Goal: Answer question/provide support

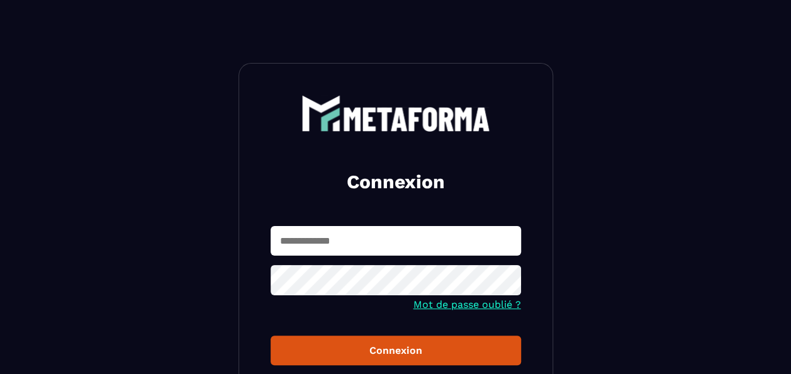
click at [395, 235] on input "text" at bounding box center [395, 241] width 250 height 30
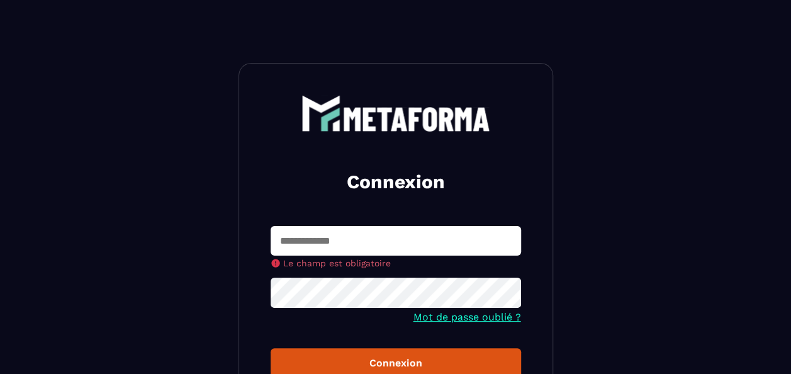
click at [385, 234] on input "text" at bounding box center [395, 241] width 250 height 30
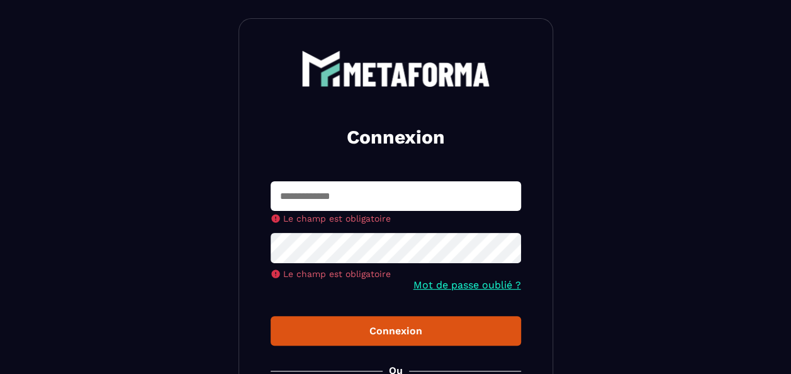
scroll to position [63, 0]
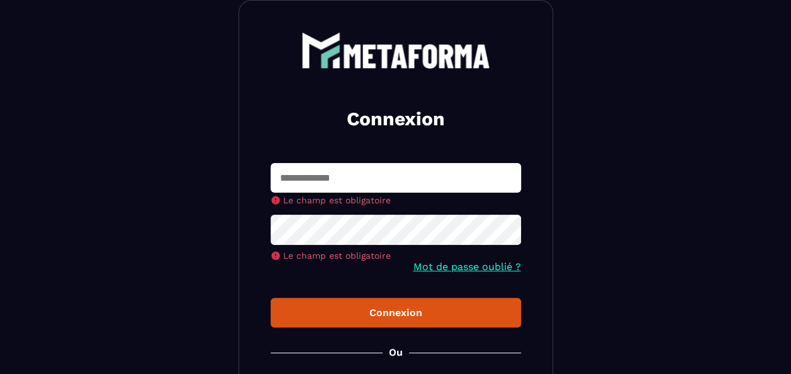
click at [386, 182] on input "text" at bounding box center [395, 178] width 250 height 30
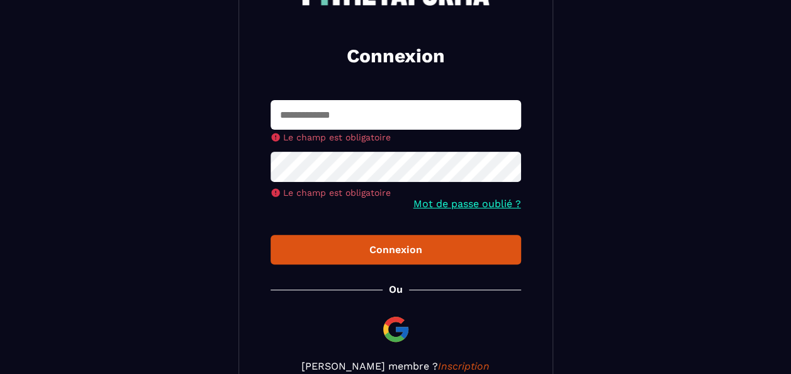
click at [331, 115] on input "text" at bounding box center [395, 115] width 250 height 30
paste input "**********"
type input "**********"
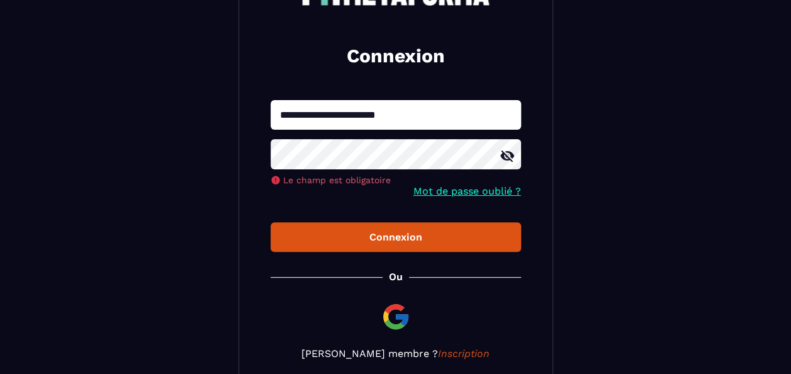
click at [401, 239] on button "Connexion" at bounding box center [395, 237] width 250 height 30
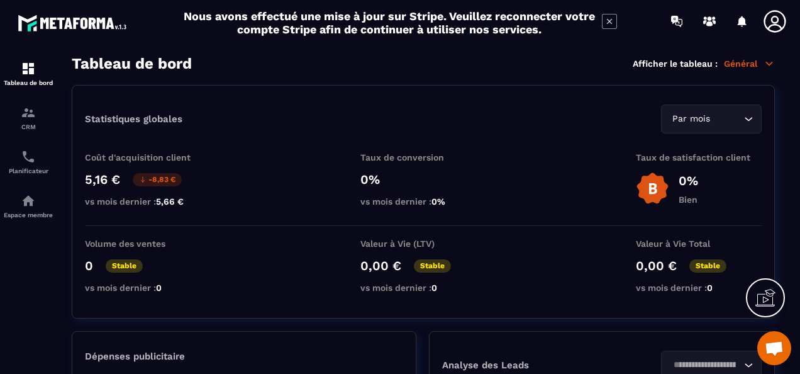
click at [457, 68] on div "Tableau de bord Afficher le tableau : Général" at bounding box center [423, 64] width 703 height 18
click at [26, 214] on p "Espace membre" at bounding box center [28, 214] width 50 height 7
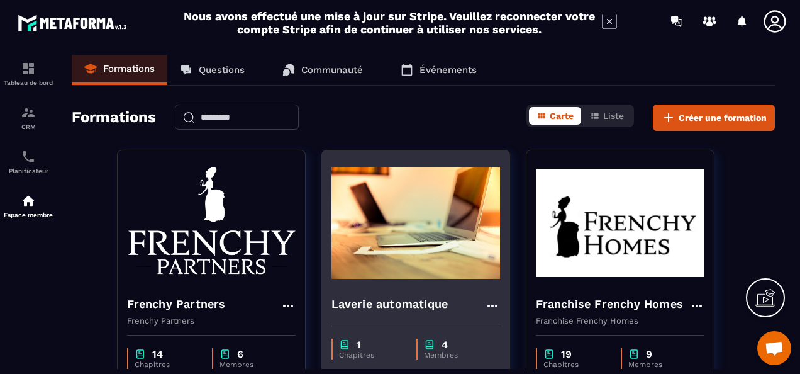
scroll to position [189, 0]
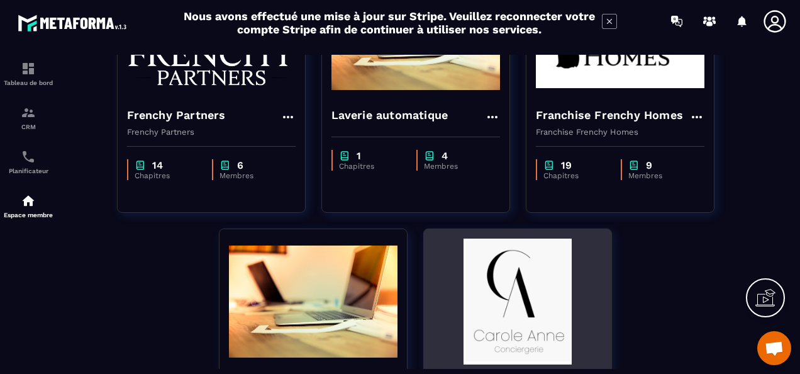
click at [519, 298] on img at bounding box center [517, 301] width 169 height 126
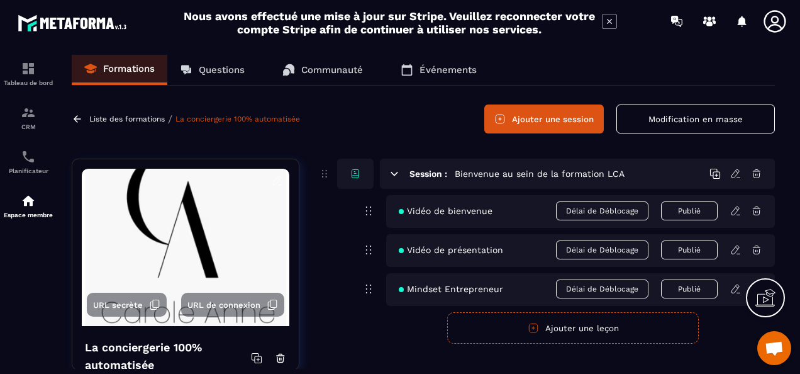
click at [221, 74] on p "Questions" at bounding box center [222, 69] width 46 height 11
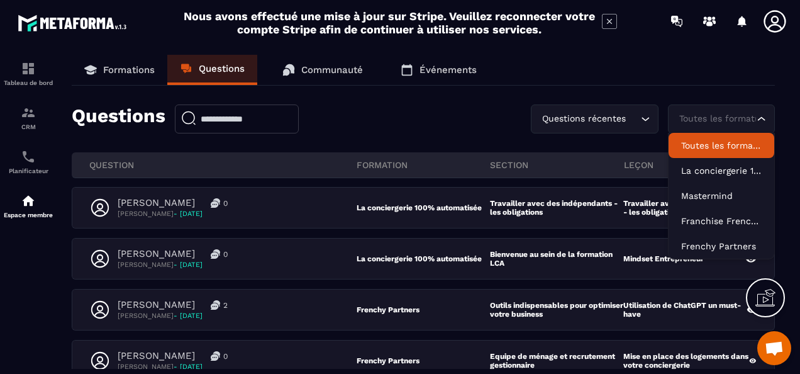
click at [707, 122] on div "Toutes les formations" at bounding box center [715, 119] width 81 height 14
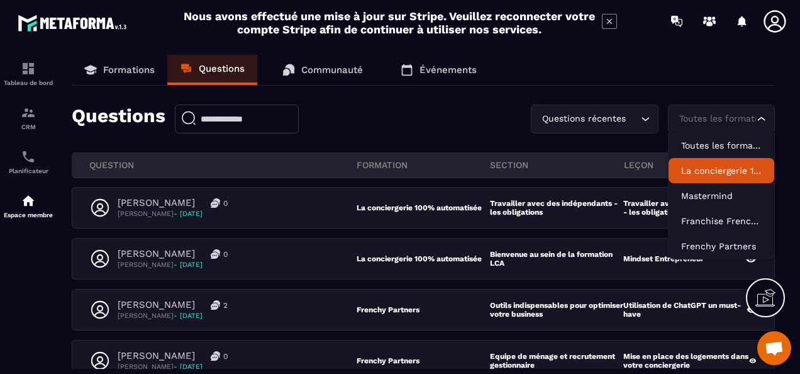
click at [723, 177] on li "La conciergerie 100% automatisée" at bounding box center [722, 170] width 106 height 25
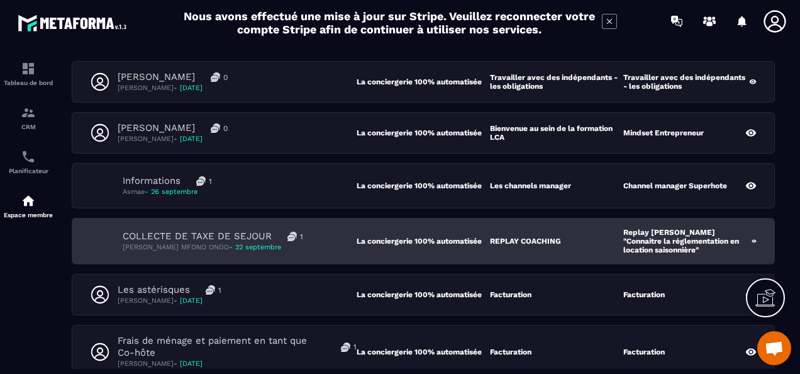
scroll to position [63, 0]
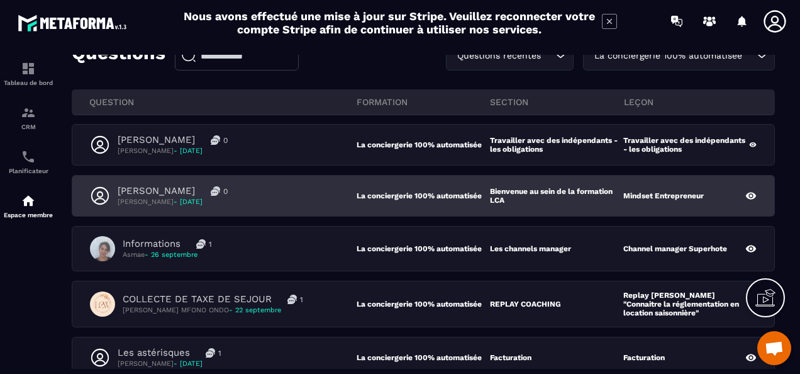
click at [248, 200] on div "[PERSON_NAME] 0 [PERSON_NAME] - [DATE]" at bounding box center [223, 195] width 267 height 21
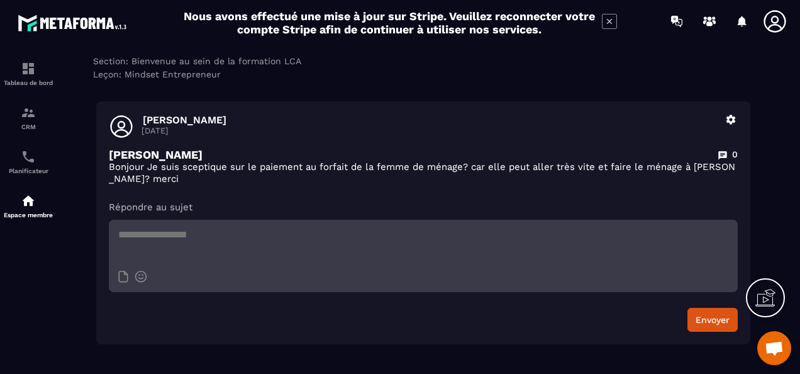
scroll to position [126, 0]
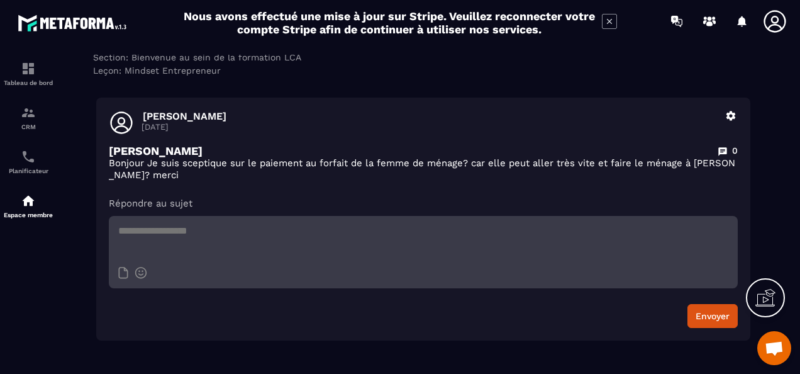
click at [303, 233] on textarea at bounding box center [423, 238] width 629 height 44
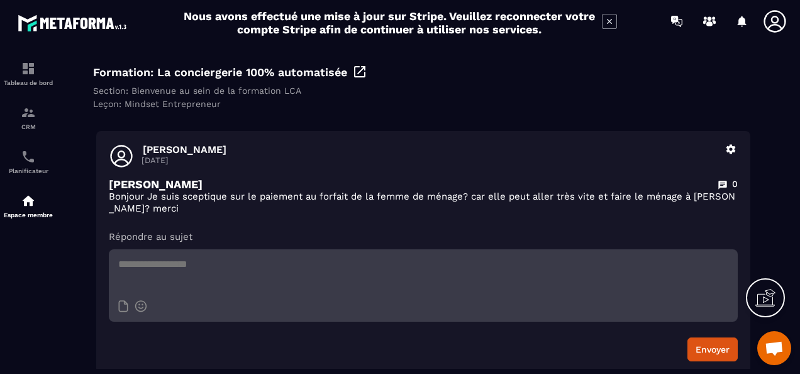
scroll to position [0, 0]
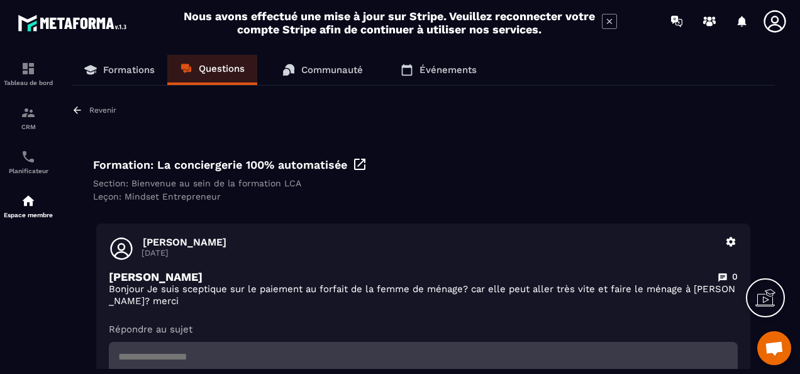
click at [214, 71] on p "Questions" at bounding box center [222, 68] width 46 height 11
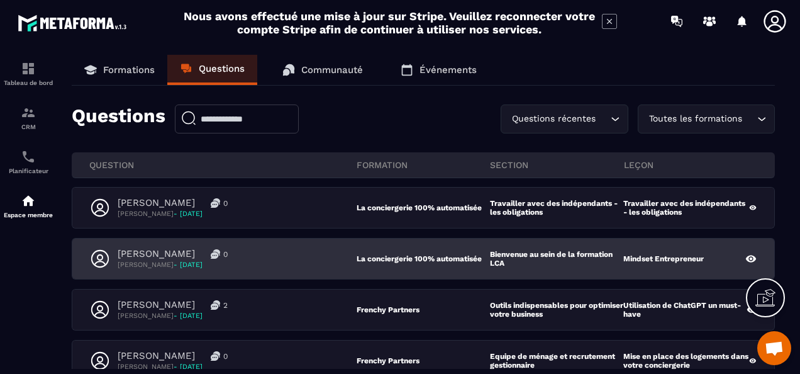
click at [301, 257] on div "[PERSON_NAME] 0 [PERSON_NAME] - [DATE]" at bounding box center [223, 258] width 267 height 21
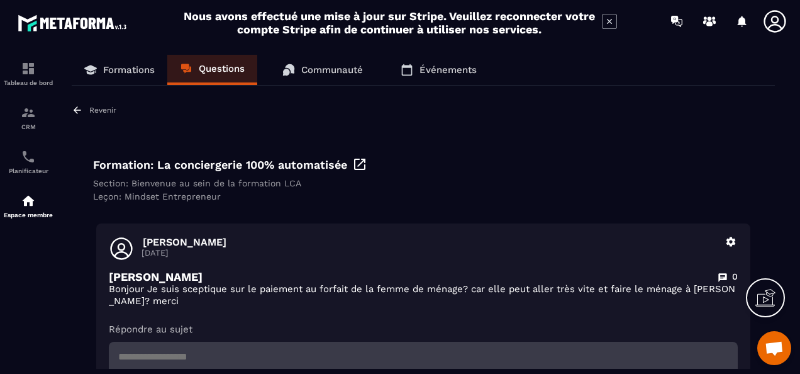
click at [208, 70] on p "Questions" at bounding box center [222, 68] width 46 height 11
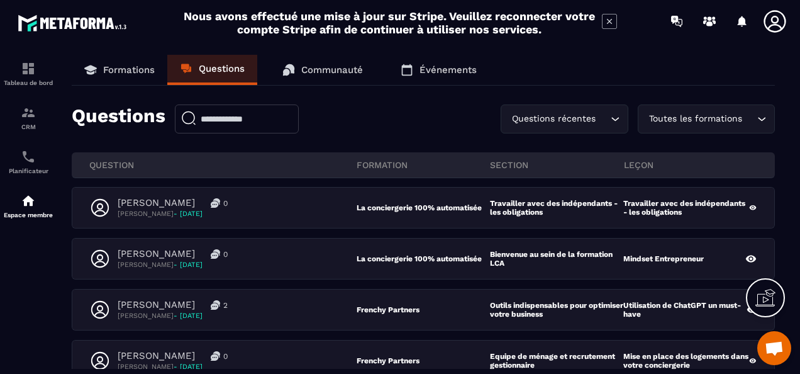
click at [288, 208] on div "[PERSON_NAME] 0 [PERSON_NAME] - [DATE]" at bounding box center [223, 207] width 267 height 21
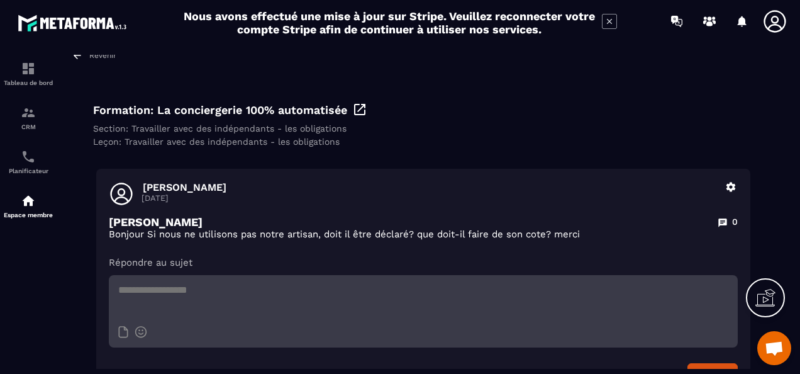
scroll to position [126, 0]
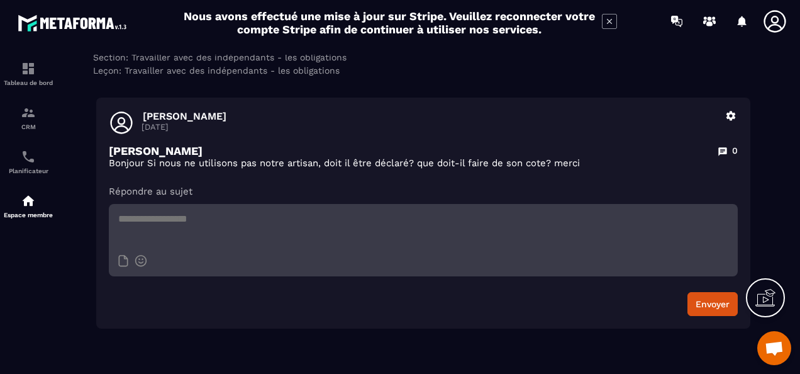
click at [294, 225] on textarea at bounding box center [423, 226] width 629 height 44
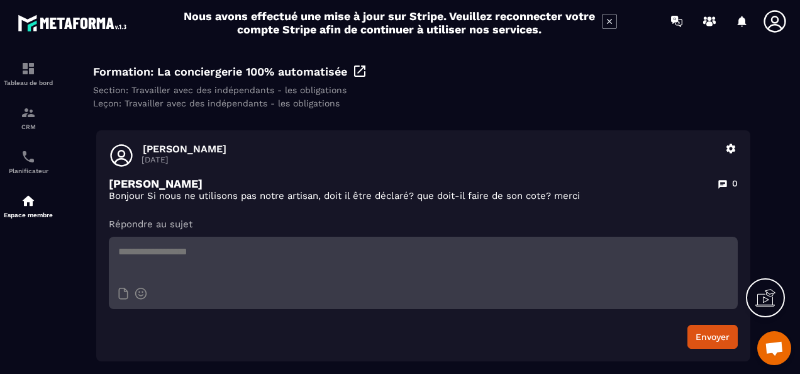
scroll to position [0, 0]
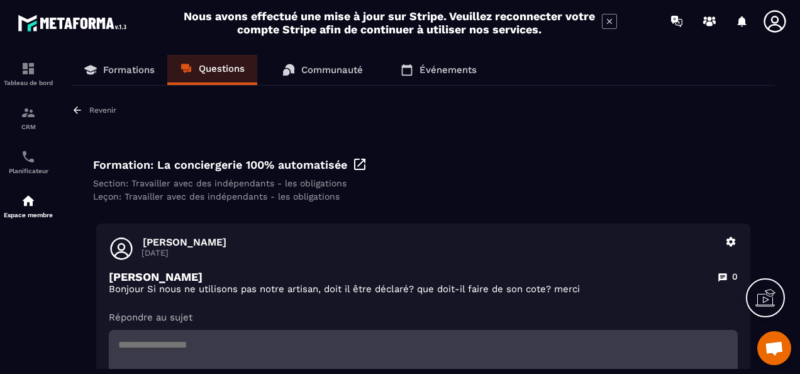
click at [222, 67] on p "Questions" at bounding box center [222, 68] width 46 height 11
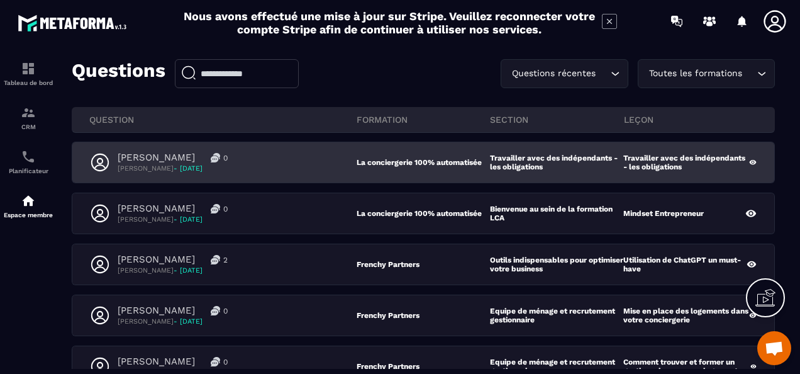
scroll to position [63, 0]
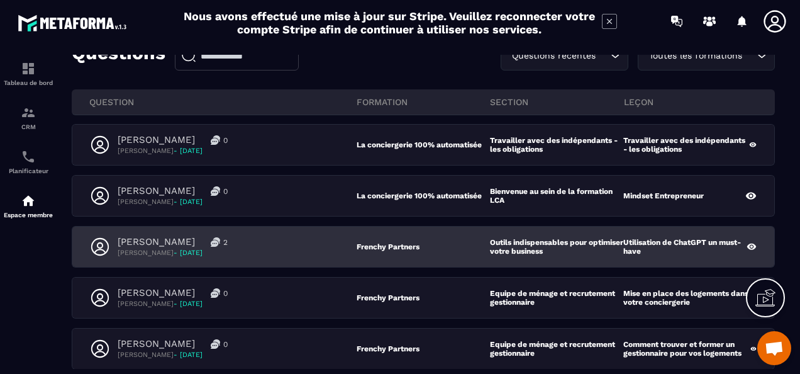
click at [297, 243] on div "[PERSON_NAME] 2 [PERSON_NAME] - [DATE]" at bounding box center [223, 246] width 267 height 21
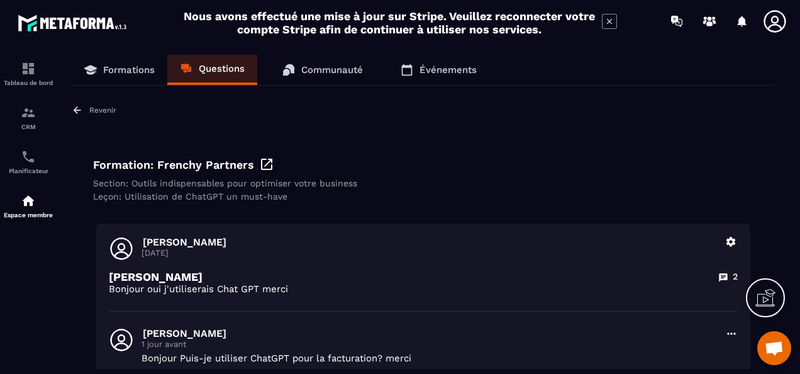
click at [724, 277] on icon at bounding box center [723, 277] width 10 height 10
click at [733, 272] on p "2" at bounding box center [735, 276] width 5 height 12
click at [235, 64] on p "Questions" at bounding box center [222, 68] width 46 height 11
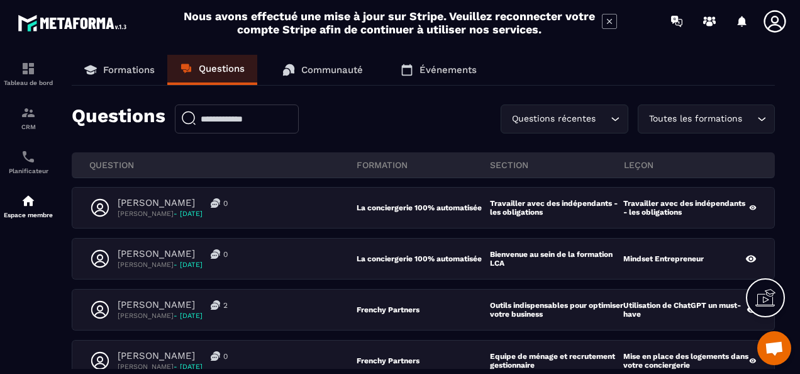
click at [741, 117] on div "Toutes les formations" at bounding box center [700, 119] width 111 height 14
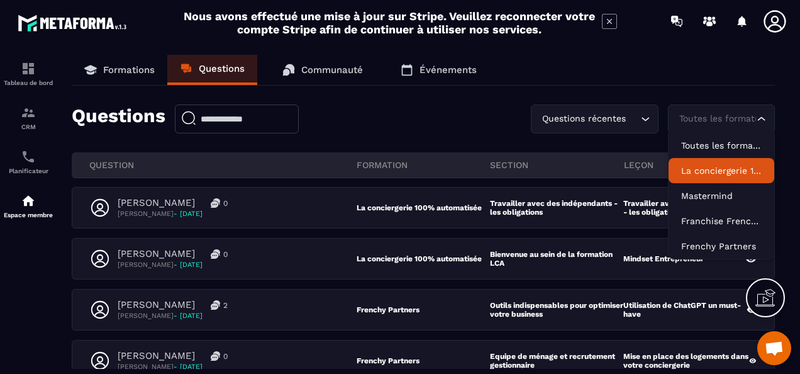
click at [716, 172] on p "La conciergerie 100% automatisée" at bounding box center [721, 170] width 81 height 13
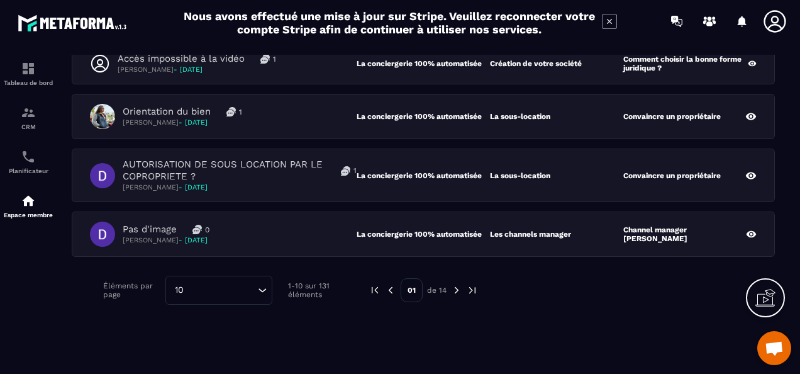
scroll to position [486, 0]
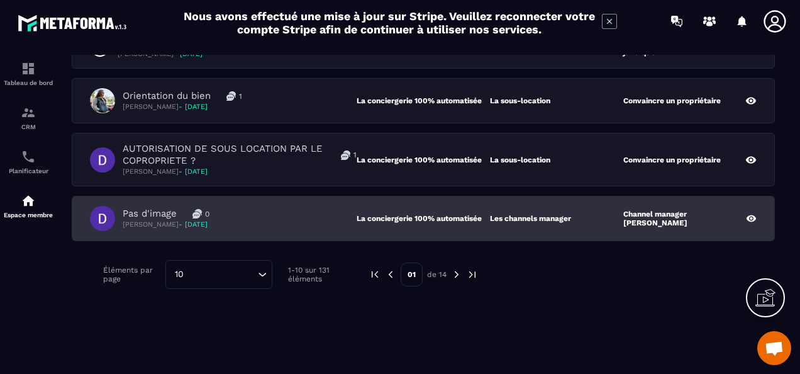
click at [288, 210] on div "Pas d'image 0 [PERSON_NAME] - [DATE]" at bounding box center [223, 218] width 267 height 25
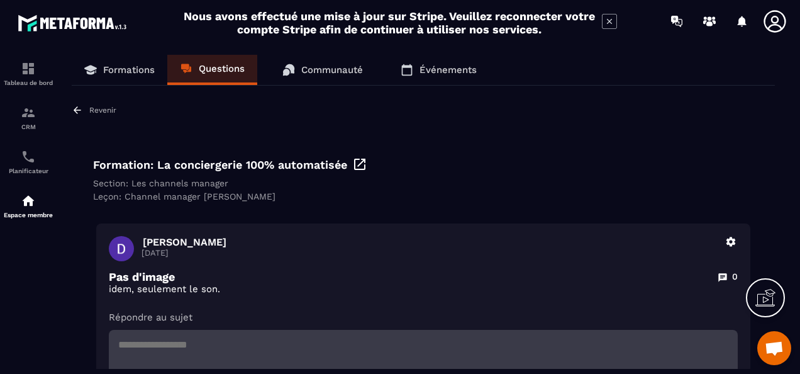
click at [223, 72] on p "Questions" at bounding box center [222, 68] width 46 height 11
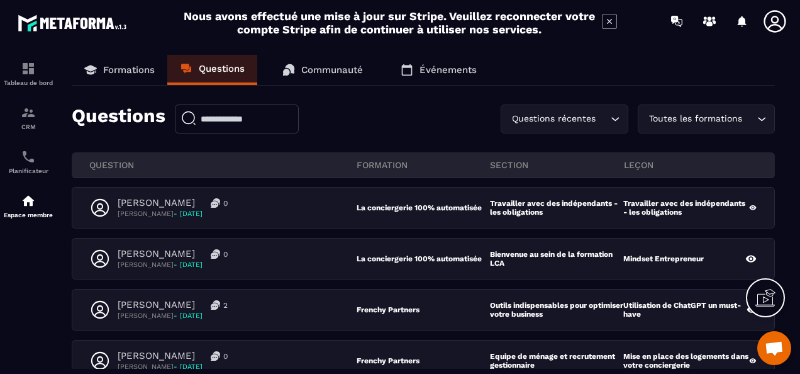
click at [743, 118] on div "Toutes les formations" at bounding box center [700, 119] width 111 height 14
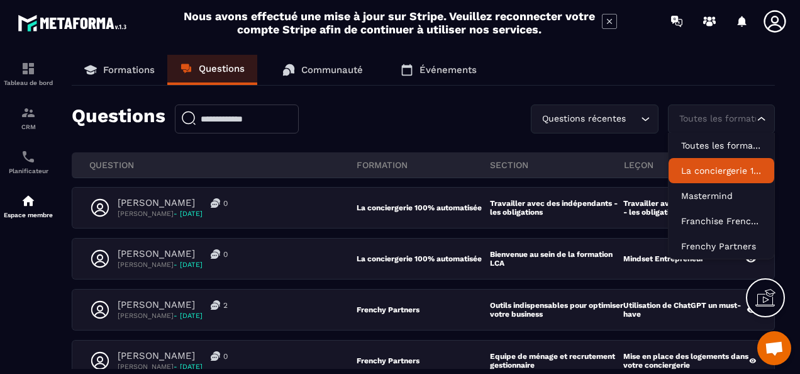
click at [736, 174] on p "La conciergerie 100% automatisée" at bounding box center [721, 170] width 81 height 13
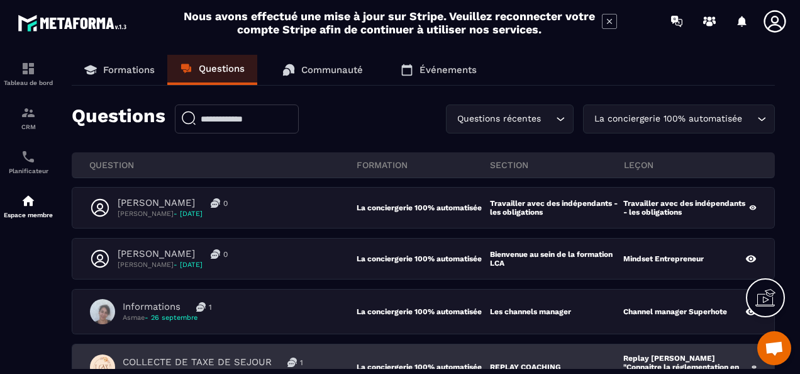
scroll to position [63, 0]
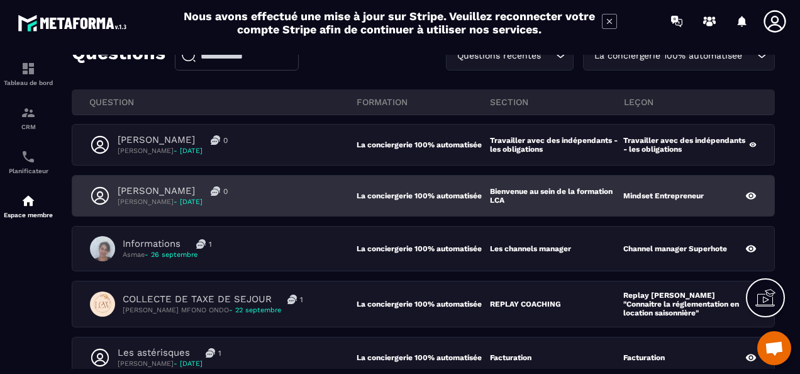
click at [292, 195] on div "[PERSON_NAME] 0 [PERSON_NAME] - [DATE]" at bounding box center [223, 195] width 267 height 21
